Goal: Find specific page/section: Find specific page/section

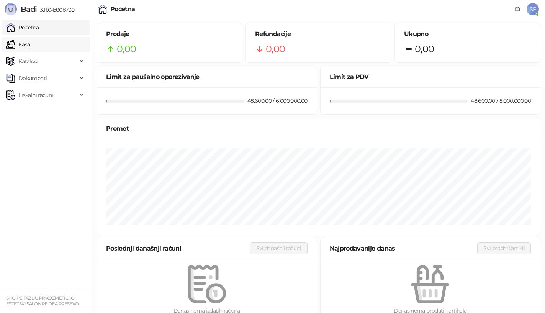
click at [30, 44] on link "Kasa" at bounding box center [18, 44] width 24 height 15
